Goal: Navigation & Orientation: Find specific page/section

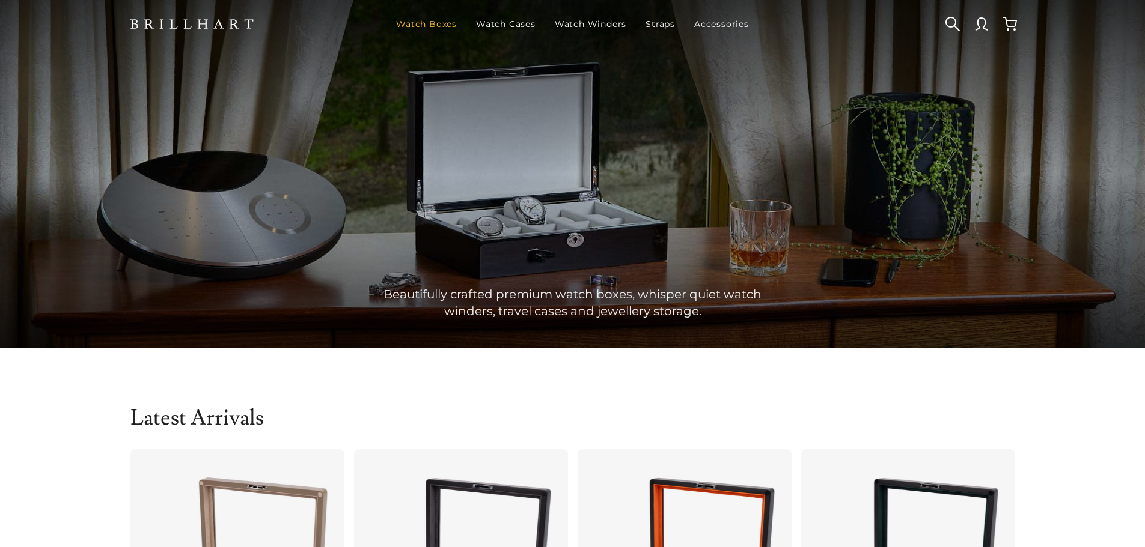
click at [428, 23] on link "Watch Boxes" at bounding box center [426, 23] width 70 height 31
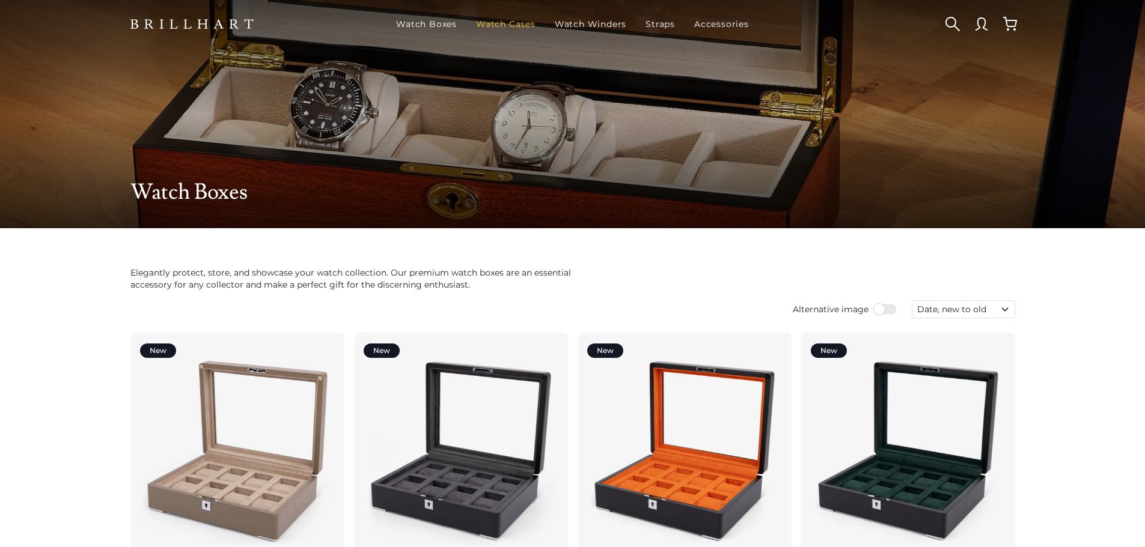
click at [512, 26] on link "Watch Cases" at bounding box center [505, 23] width 69 height 31
